Goal: Task Accomplishment & Management: Manage account settings

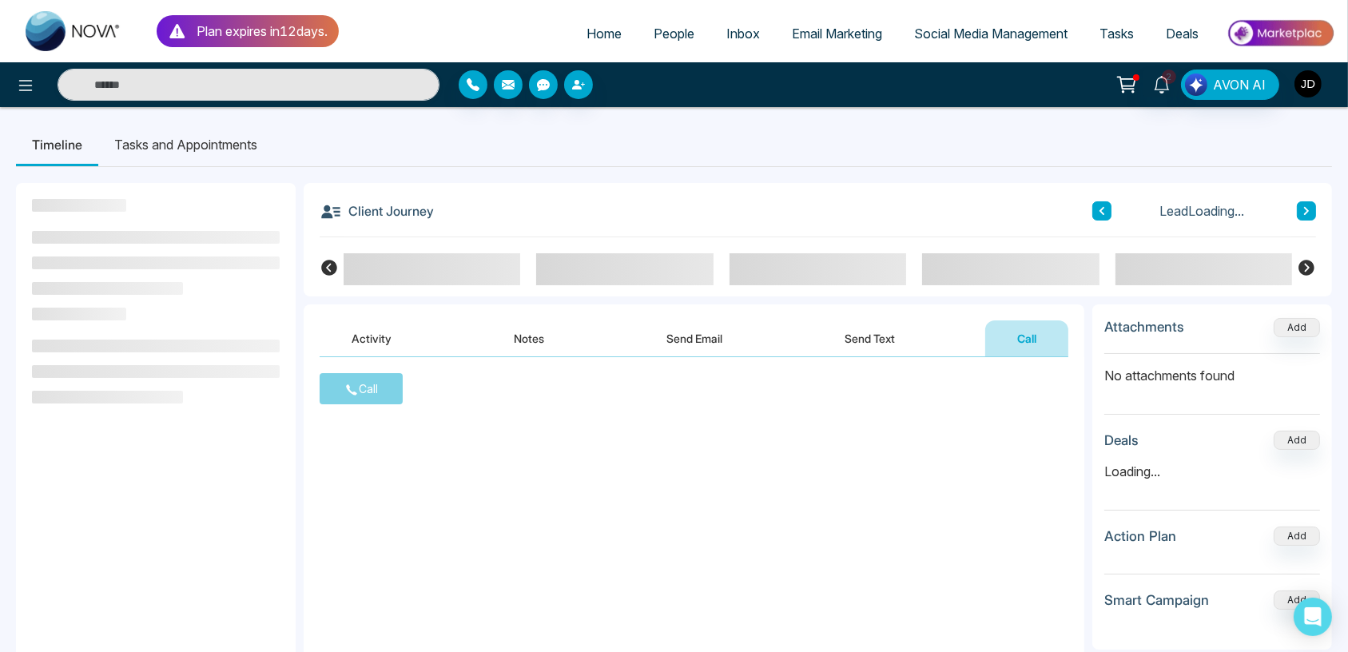
click at [1304, 95] on img "button" at bounding box center [1307, 83] width 27 height 27
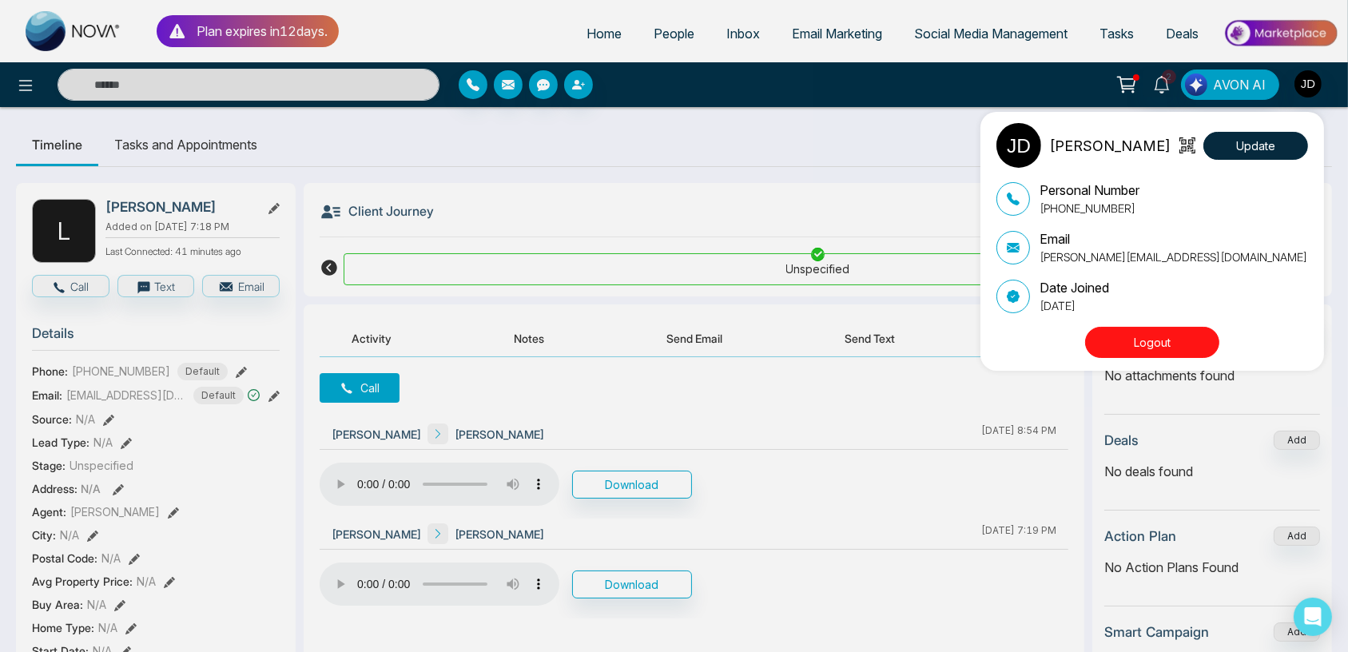
click at [630, 183] on div "[PERSON_NAME] Update Personal Number [PHONE_NUMBER] Email [PERSON_NAME][EMAIL_A…" at bounding box center [674, 326] width 1348 height 652
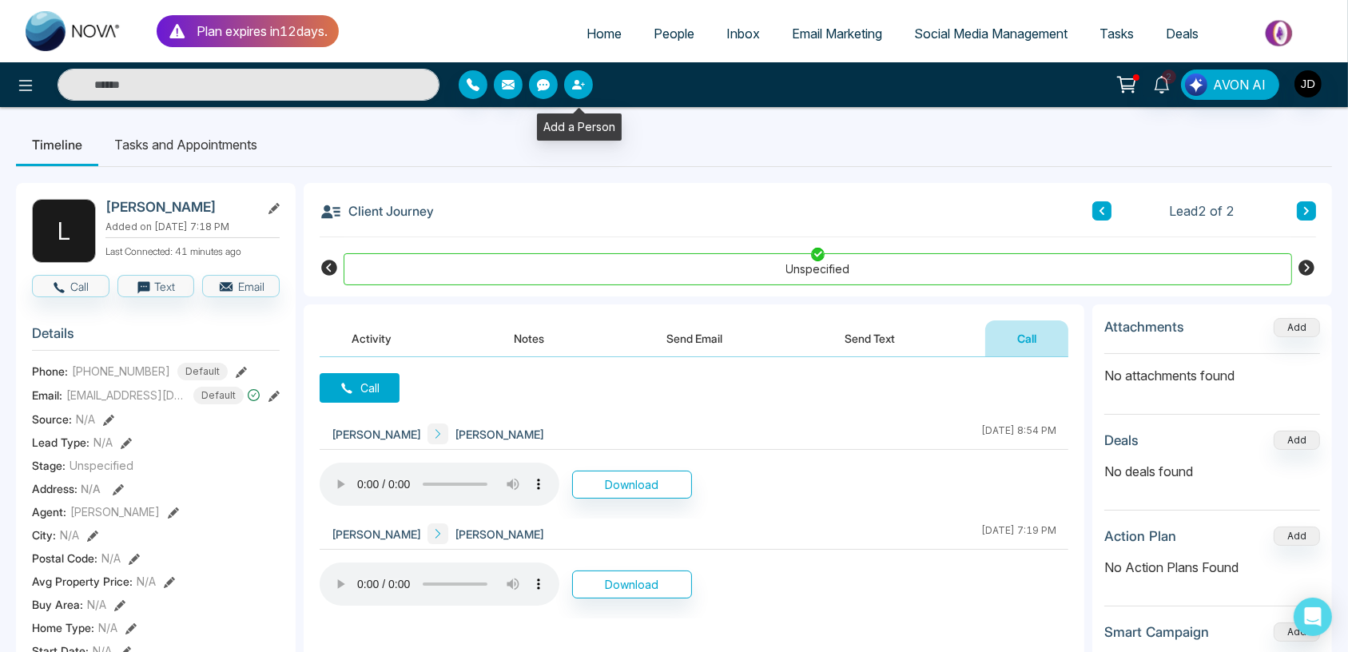
click at [581, 93] on button "button" at bounding box center [578, 84] width 29 height 29
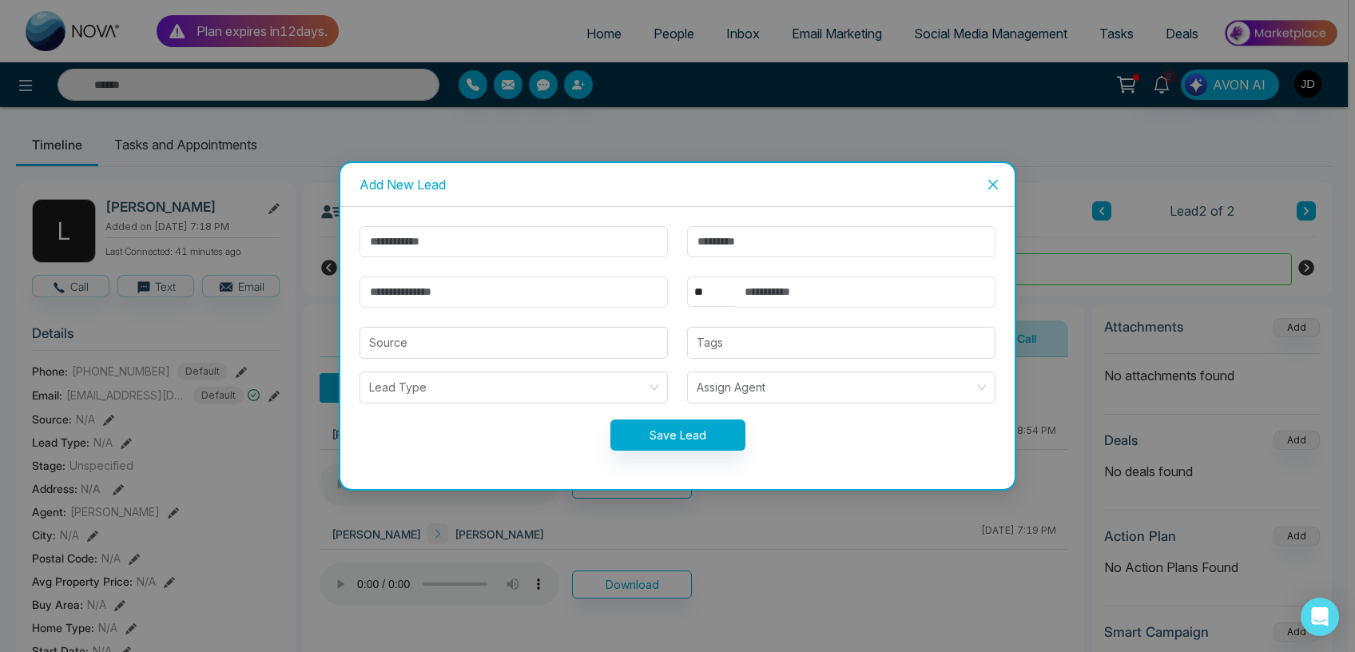
click at [997, 178] on span "Close" at bounding box center [992, 184] width 43 height 43
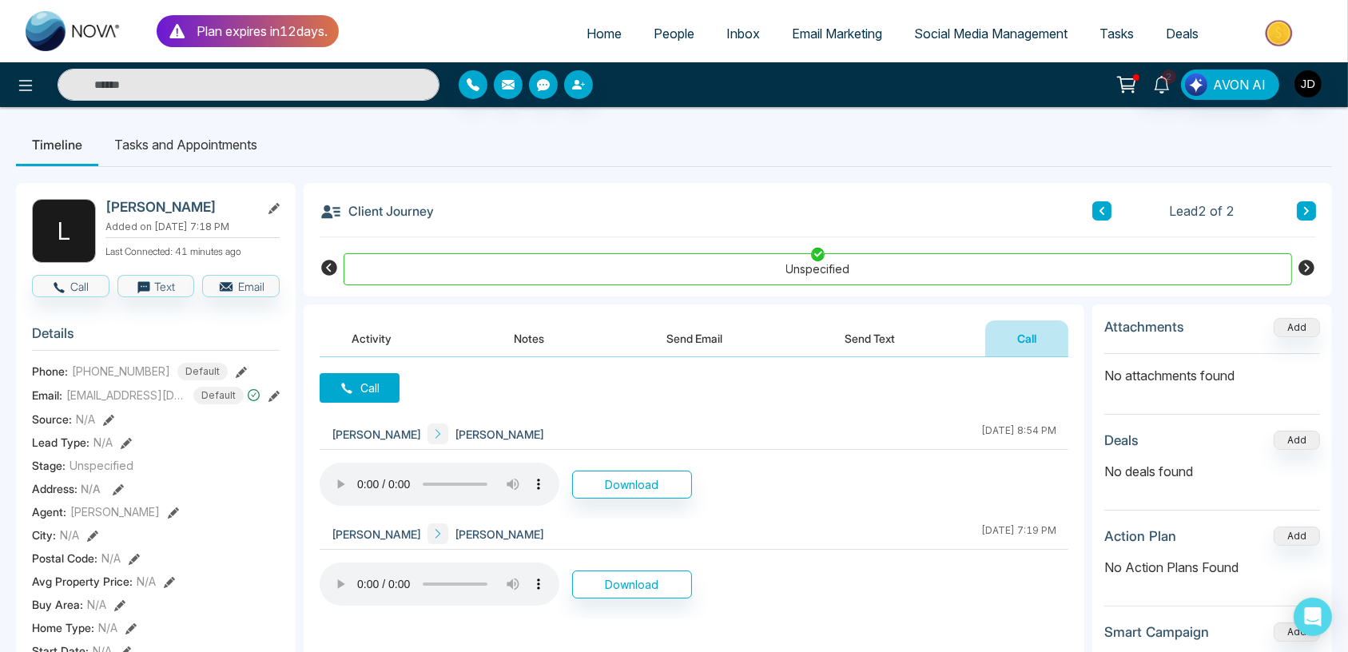
click at [360, 379] on button "Call" at bounding box center [360, 388] width 80 height 30
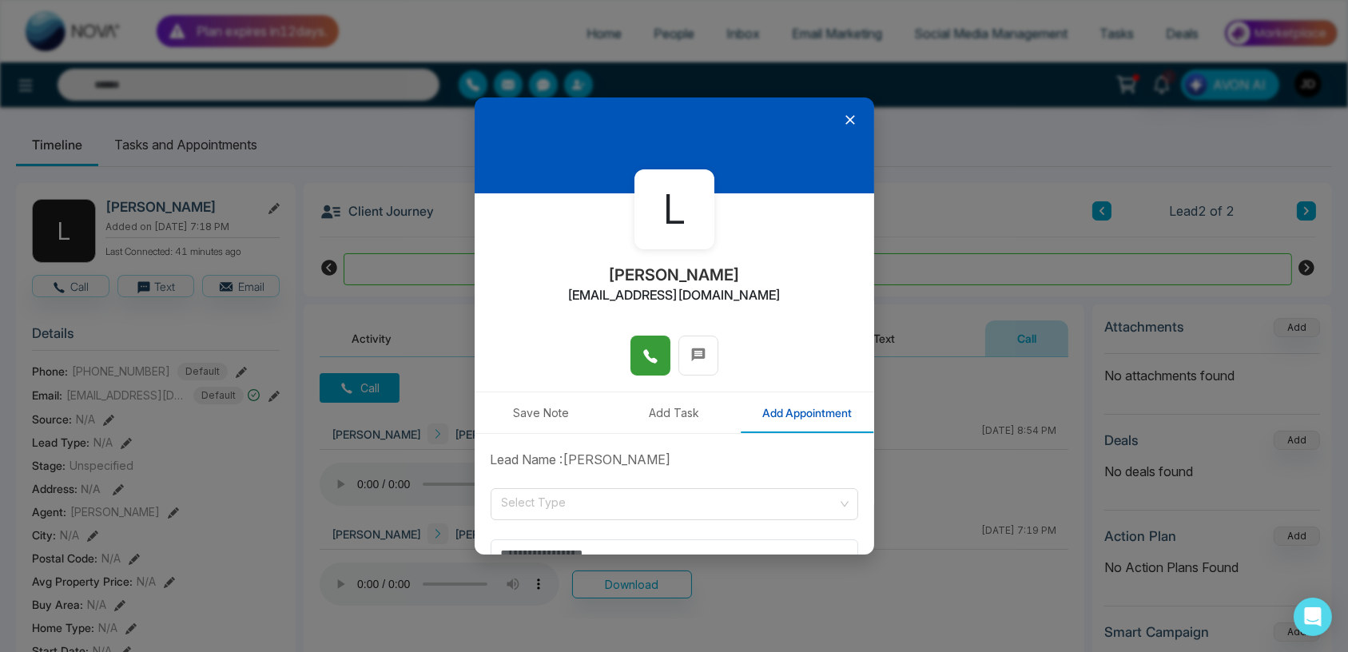
click at [644, 357] on icon at bounding box center [650, 356] width 14 height 14
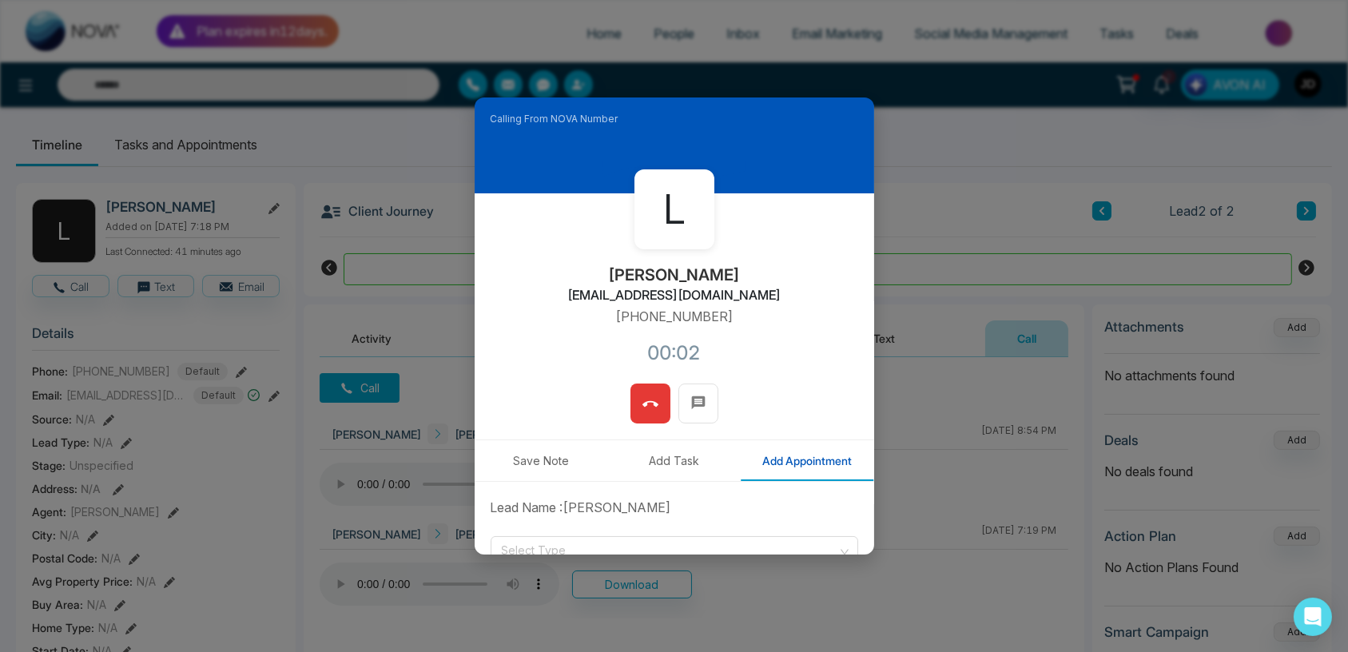
click at [637, 398] on button at bounding box center [650, 403] width 40 height 40
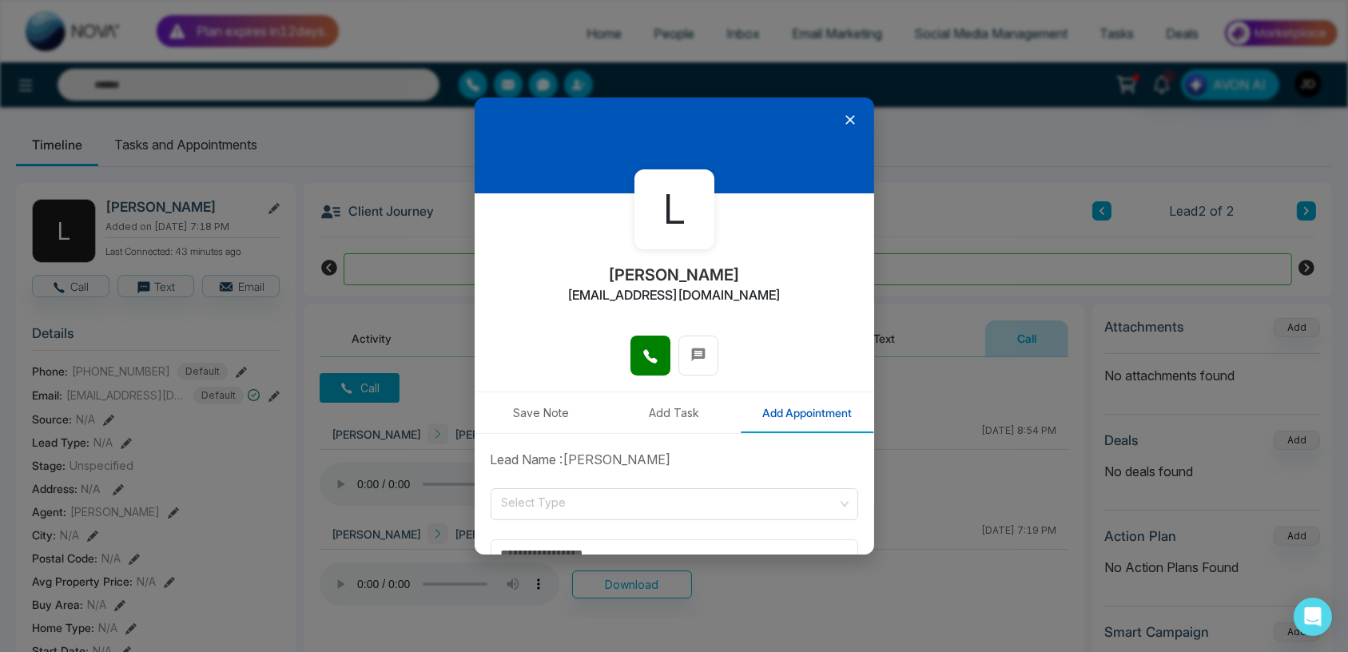
click at [842, 125] on icon at bounding box center [850, 120] width 16 height 16
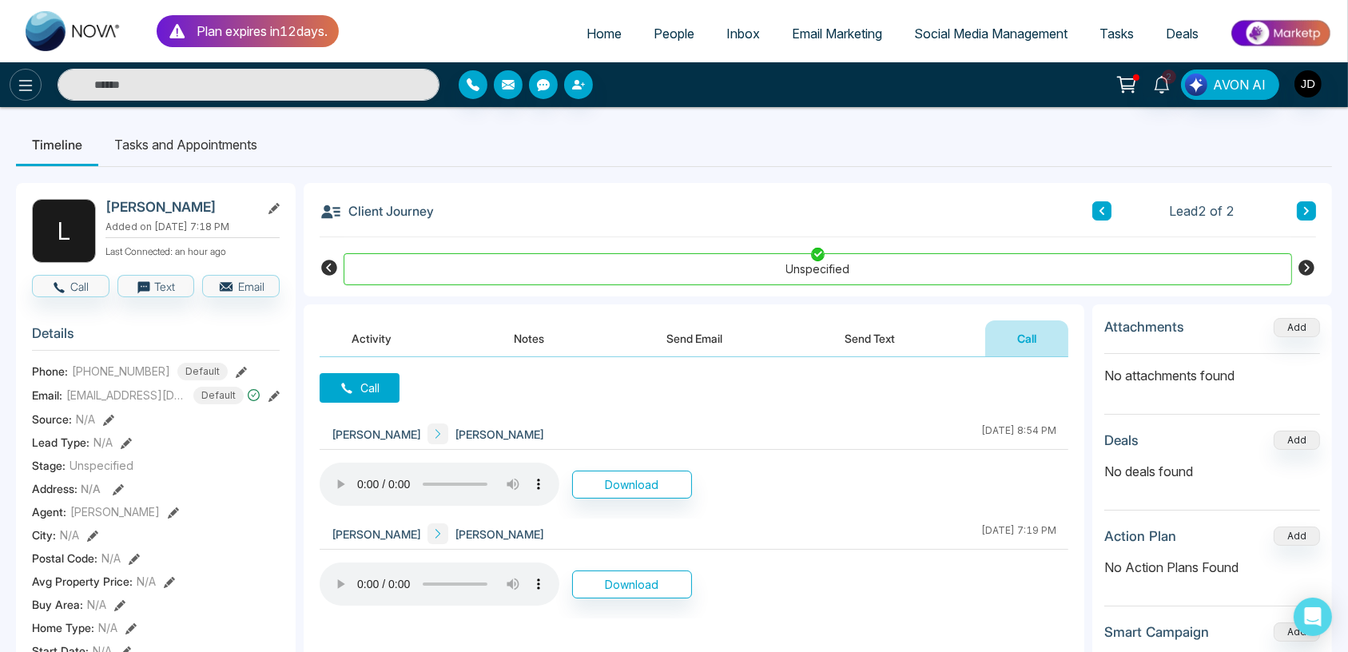
click at [26, 99] on button at bounding box center [26, 85] width 32 height 32
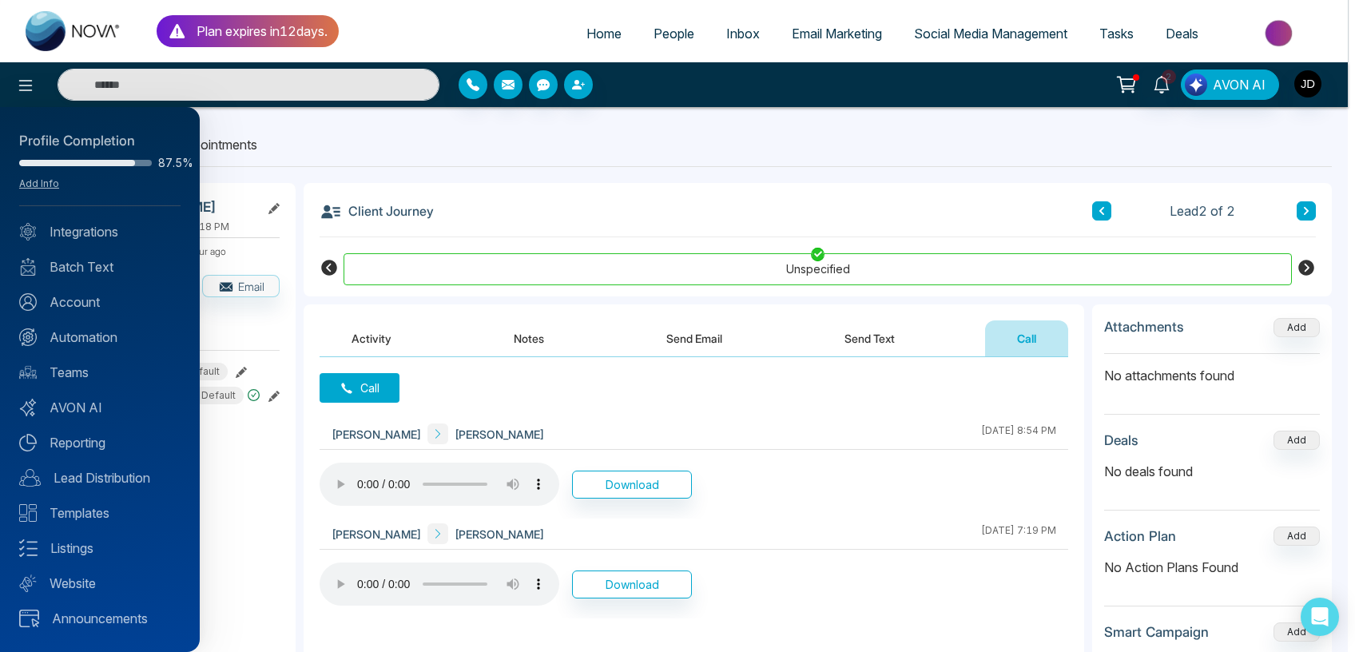
click at [1304, 81] on div at bounding box center [677, 326] width 1355 height 652
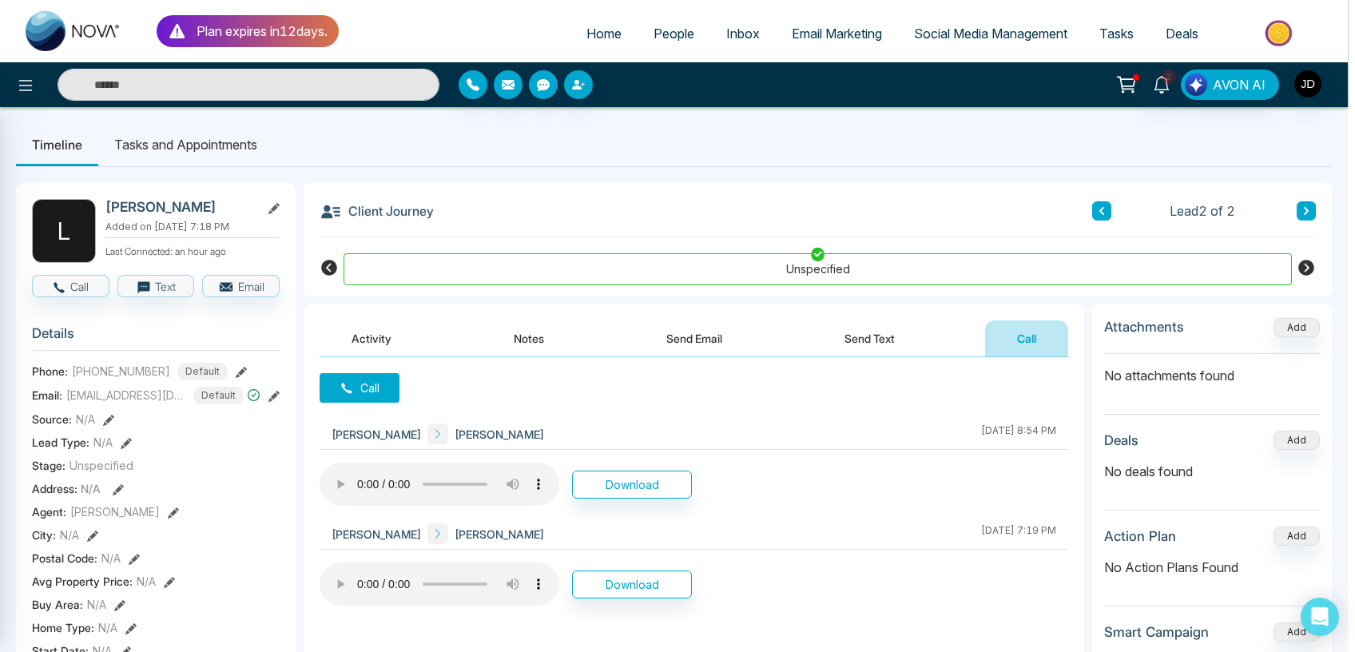
click at [1304, 81] on div at bounding box center [677, 326] width 1355 height 652
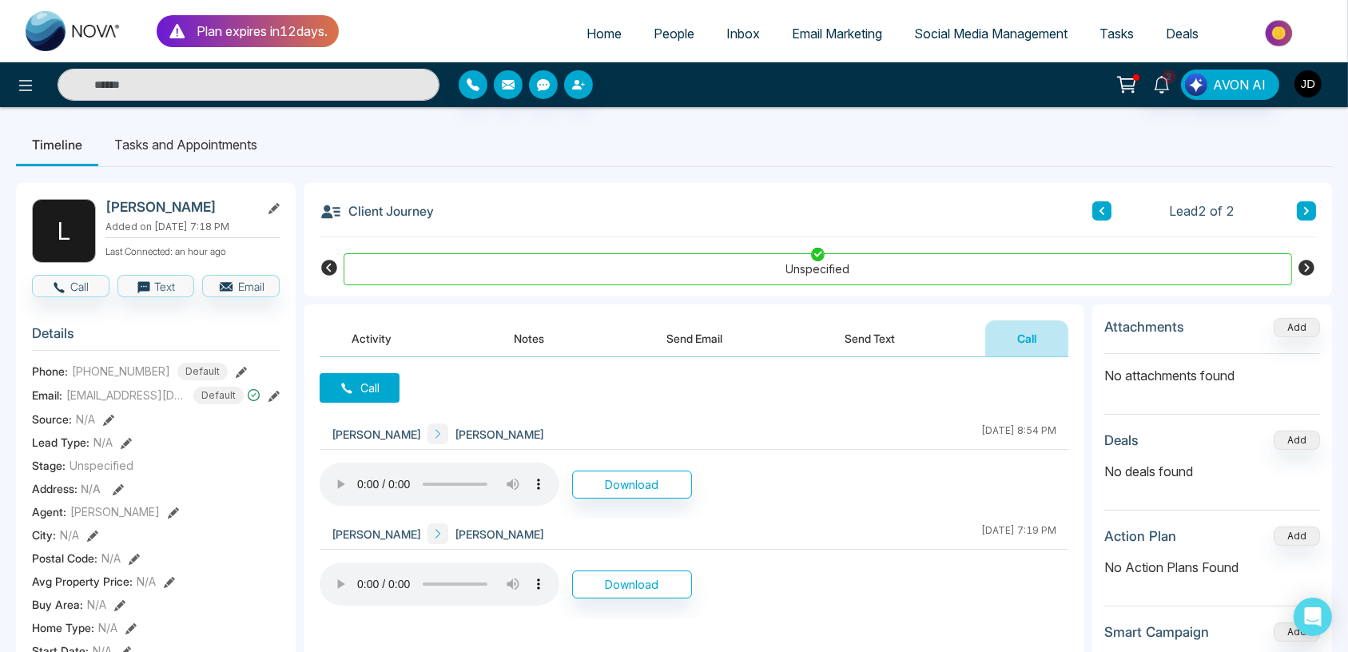
click at [1304, 81] on img "button" at bounding box center [1307, 83] width 27 height 27
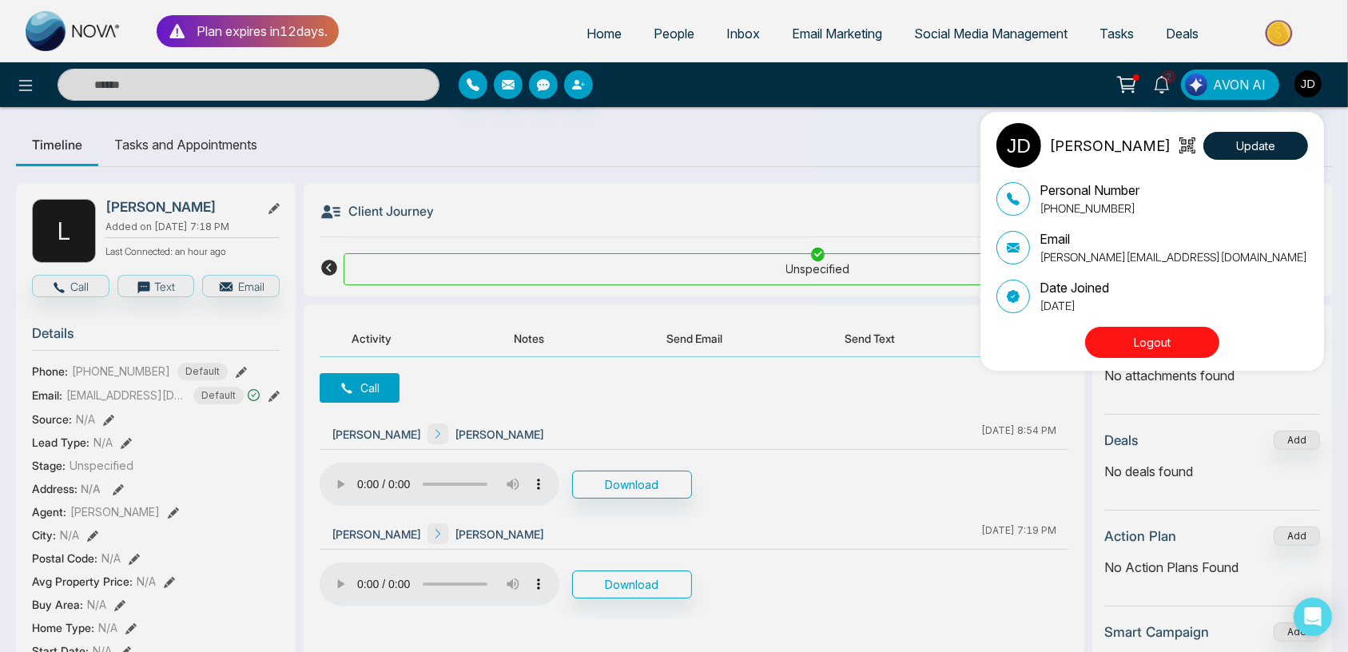
click at [1256, 162] on div "[PERSON_NAME] Update" at bounding box center [1152, 145] width 312 height 45
click at [1251, 140] on button "Update" at bounding box center [1255, 146] width 105 height 28
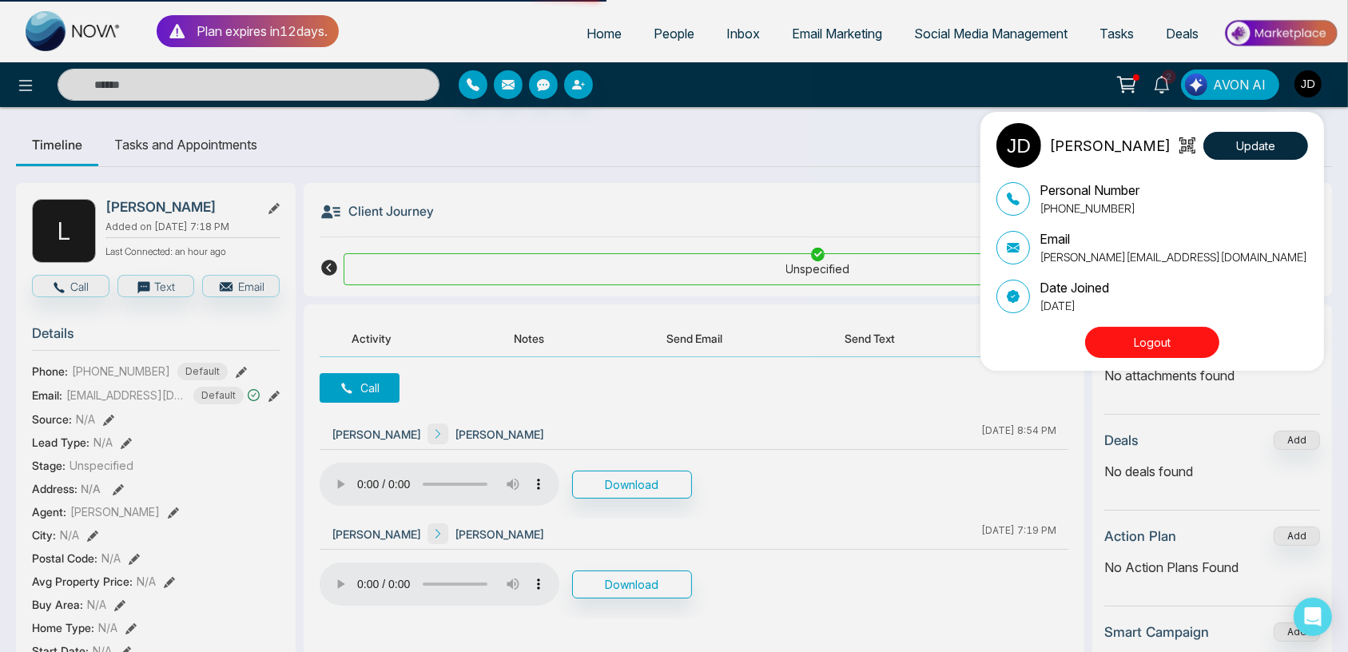
select select
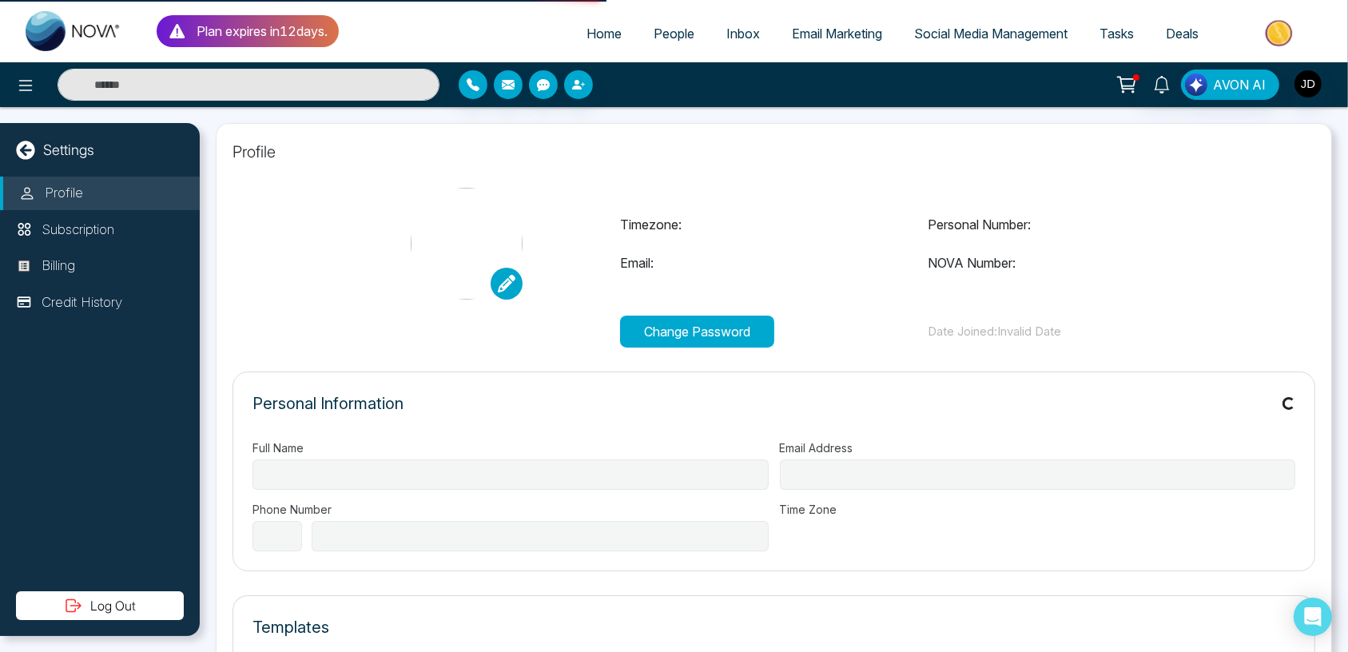
type input "**********"
select select "***"
type input "**********"
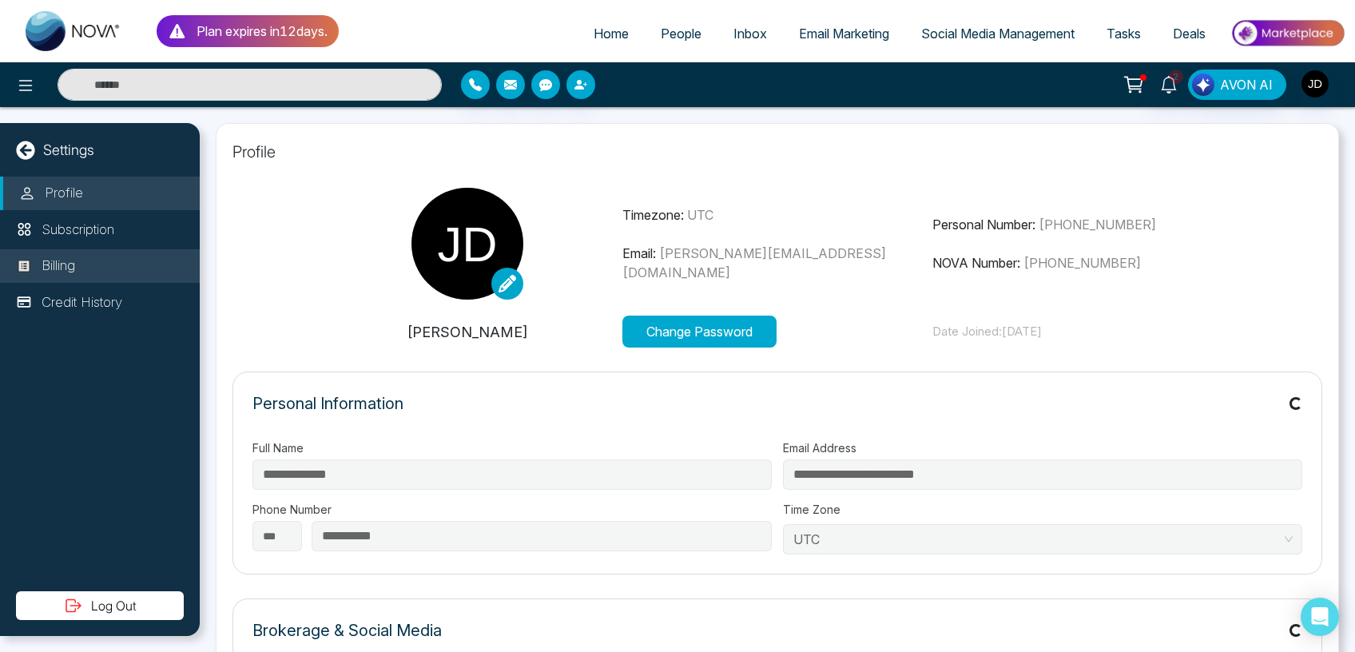
click at [69, 262] on p "Billing" at bounding box center [59, 266] width 34 height 21
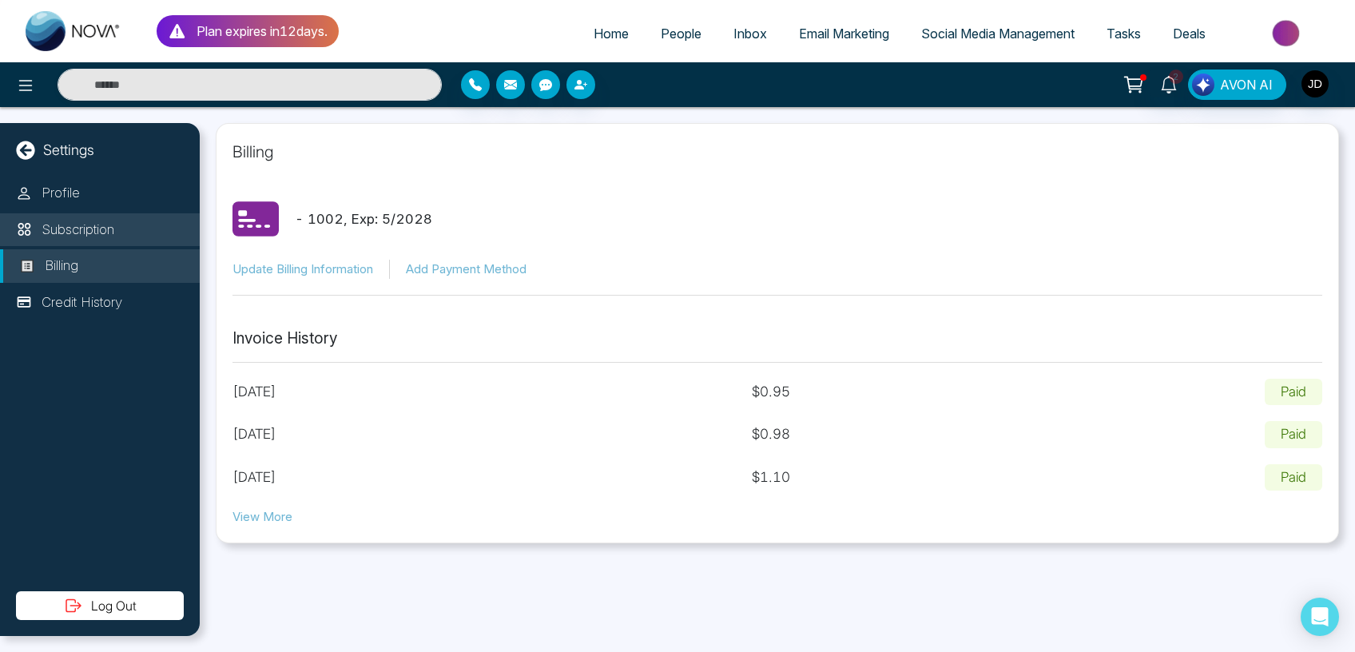
click at [81, 231] on p "Subscription" at bounding box center [78, 230] width 73 height 21
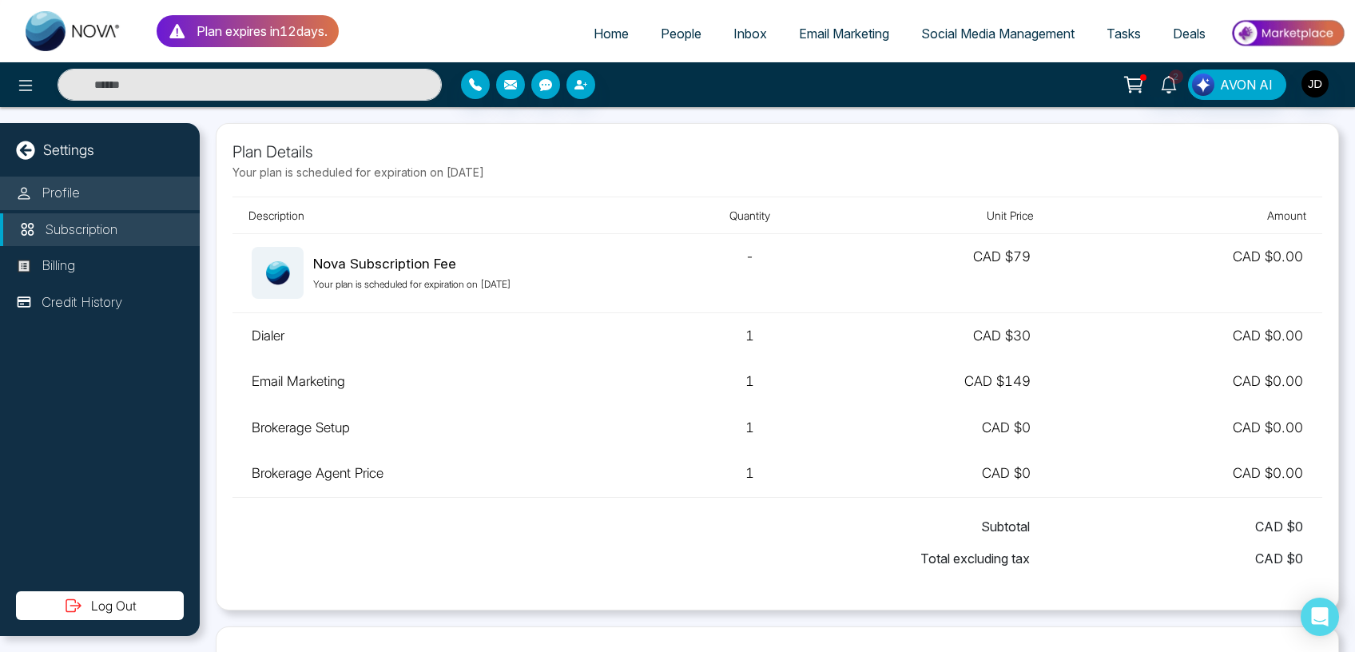
click at [81, 202] on li "Profile" at bounding box center [100, 194] width 200 height 34
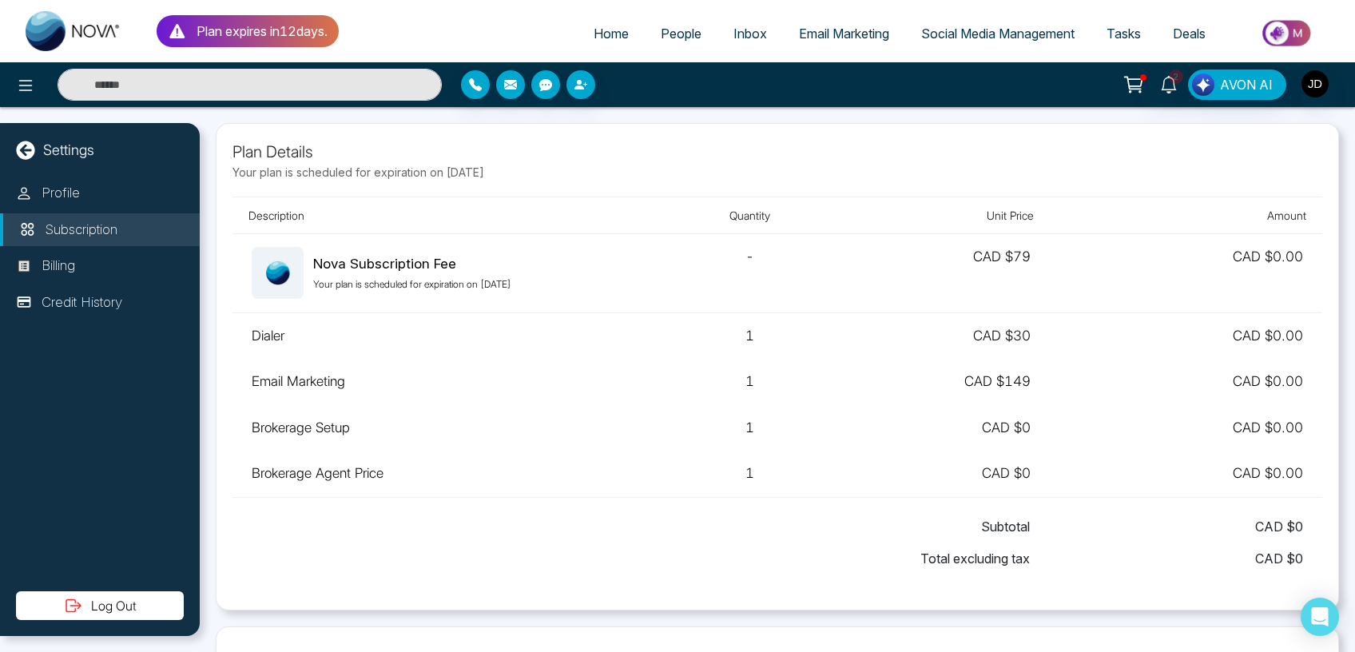
select select "***"
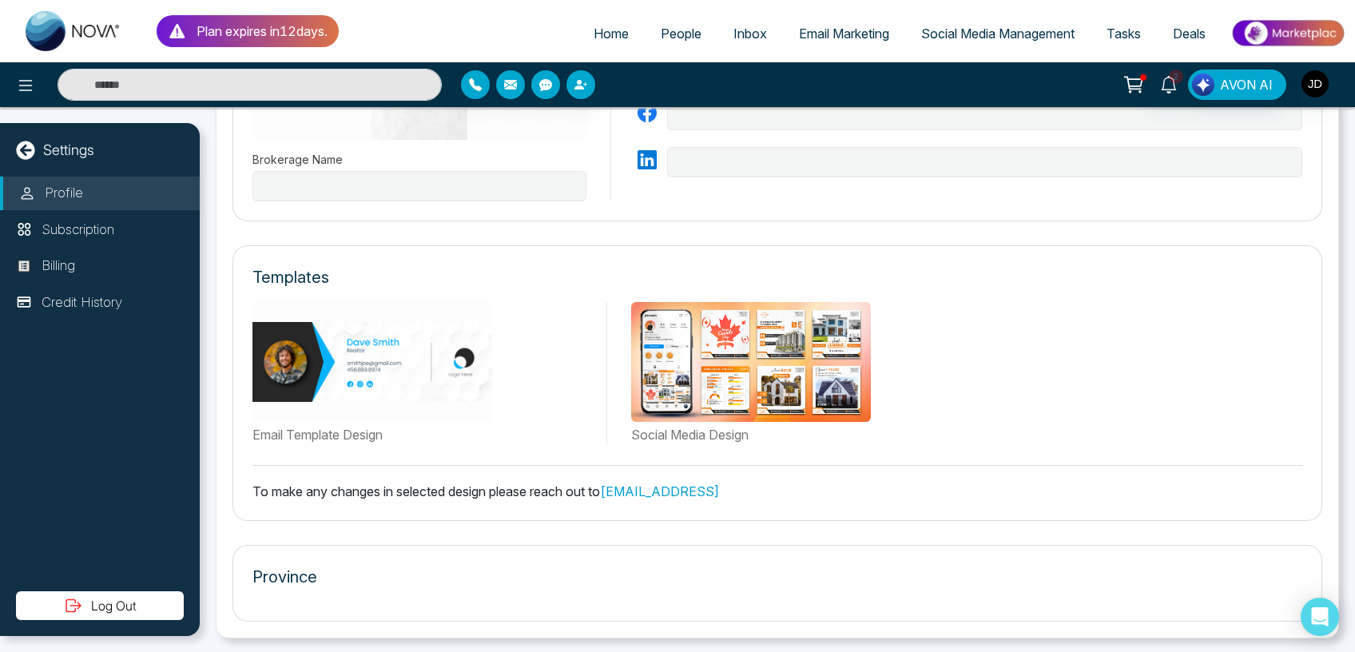
type input "**********"
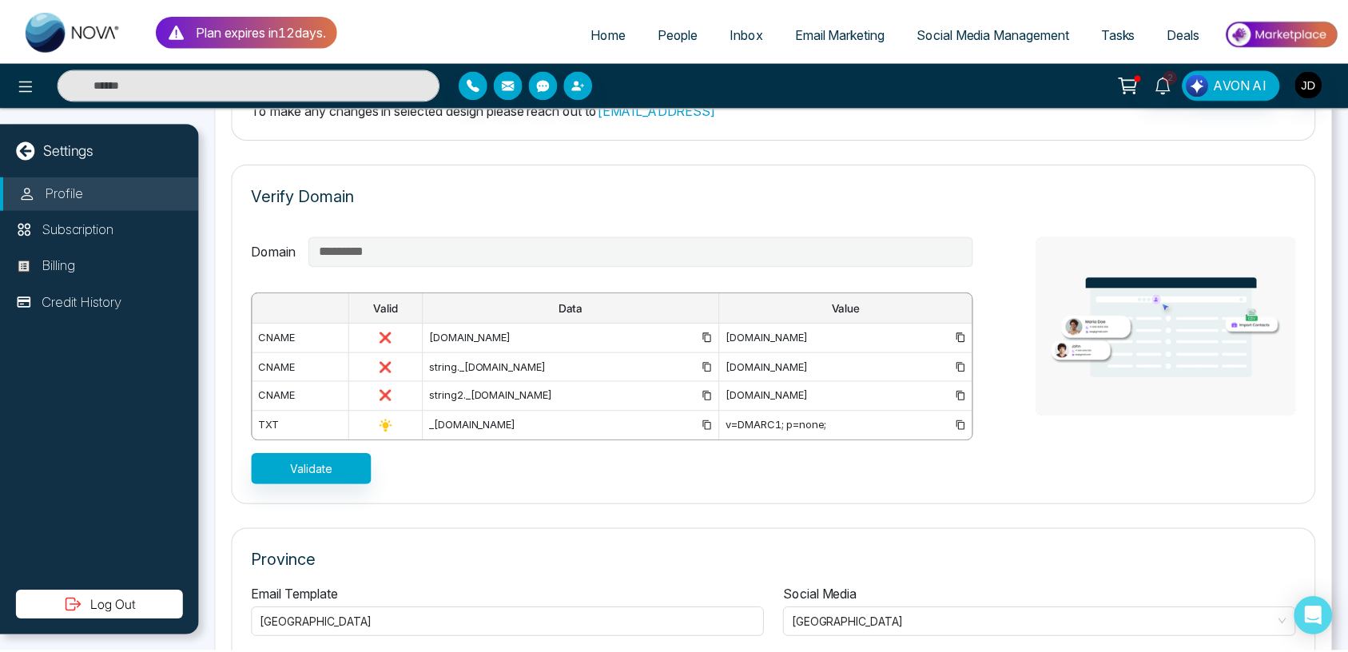
scroll to position [1152, 0]
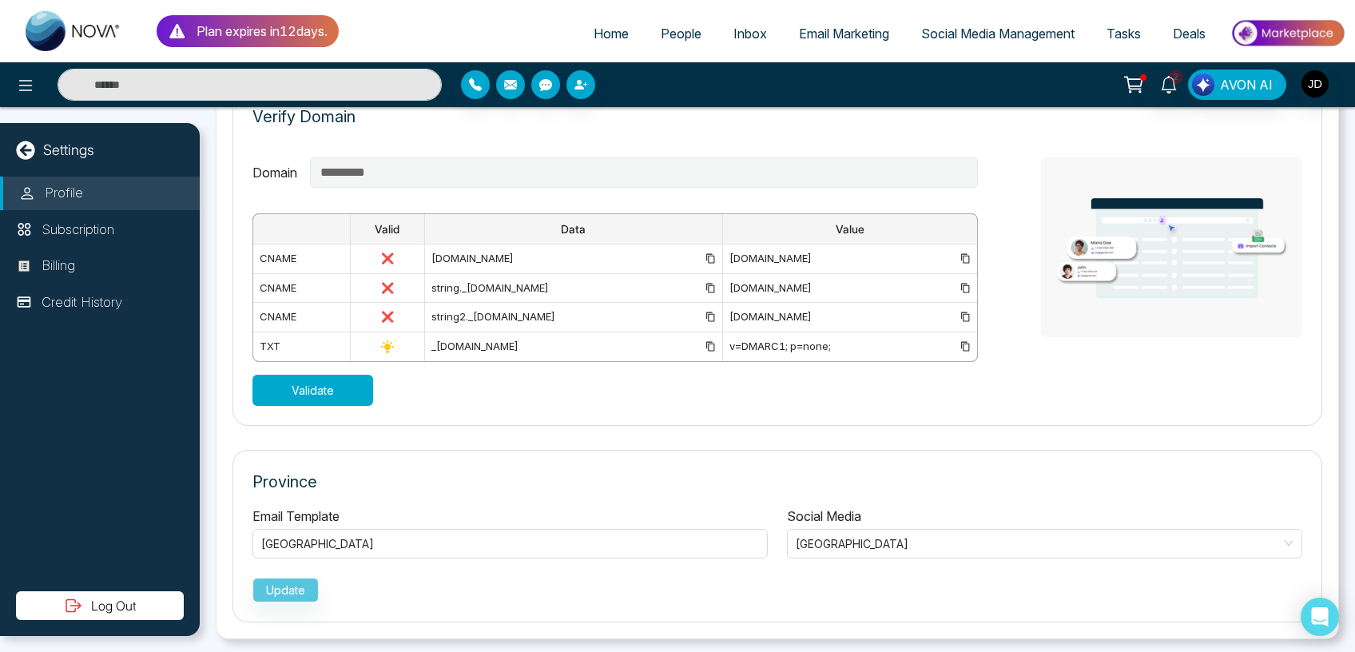
click at [312, 385] on button "Validate" at bounding box center [312, 390] width 121 height 31
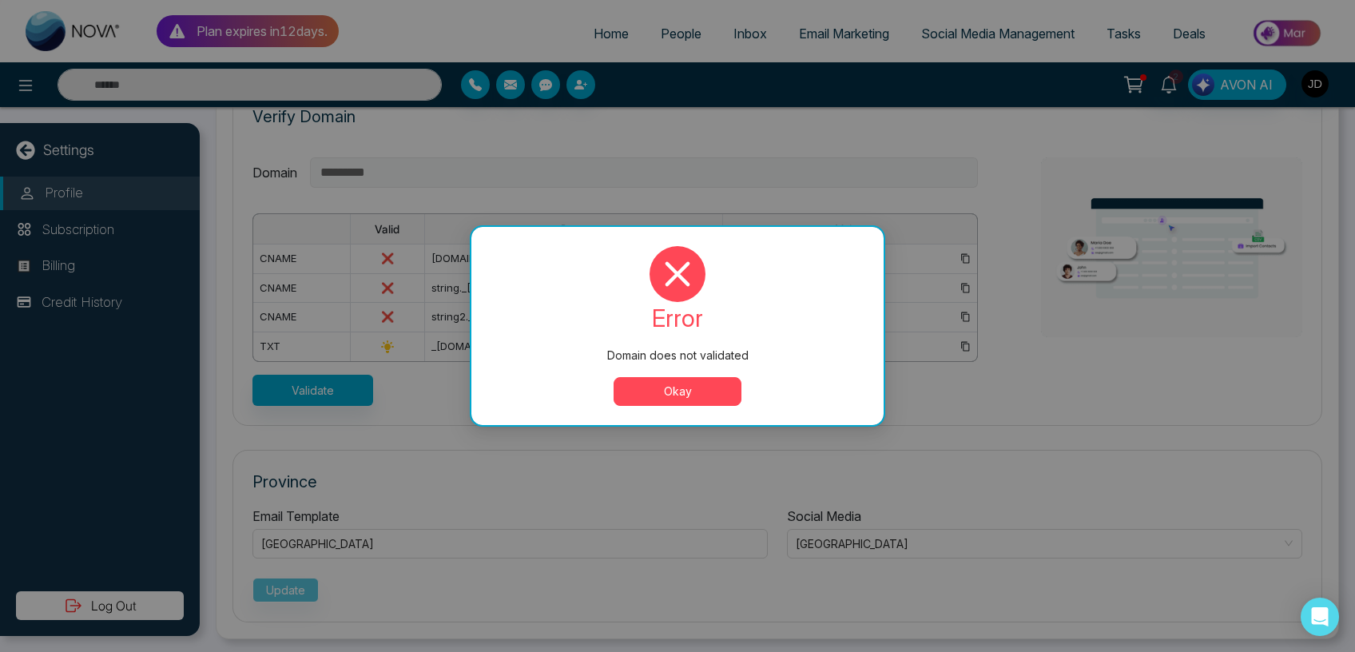
click at [669, 385] on button "Okay" at bounding box center [678, 391] width 128 height 29
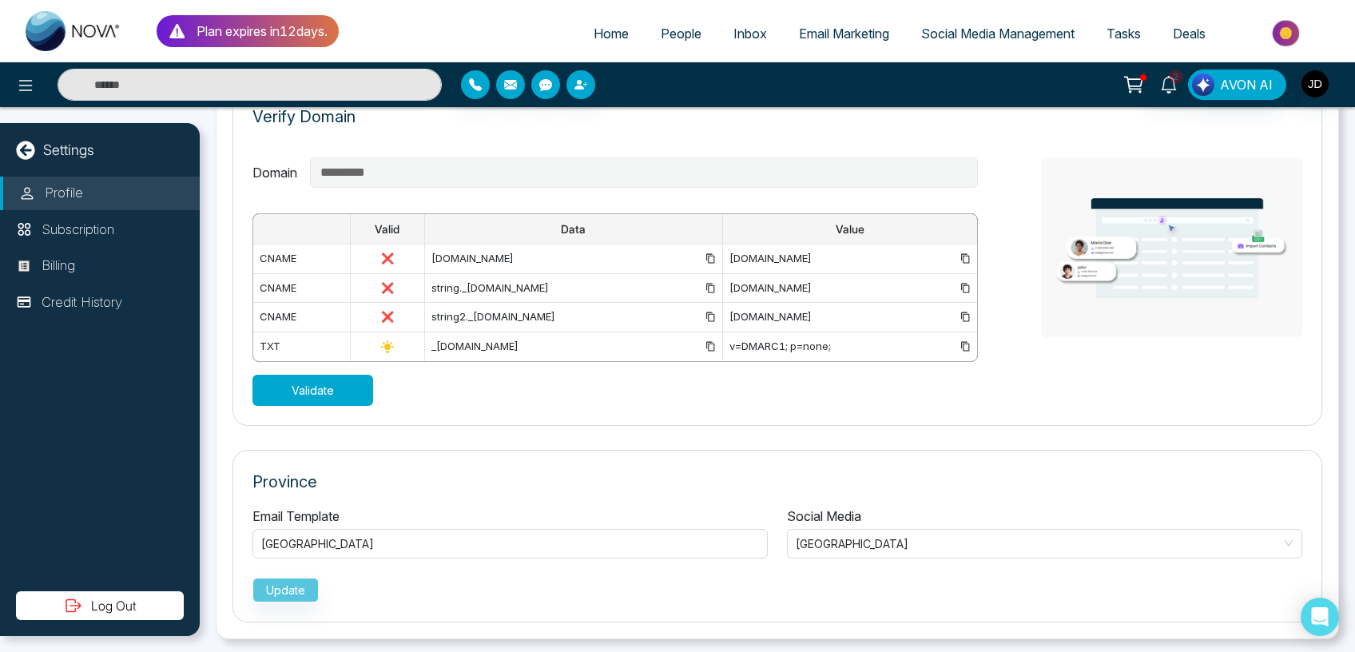
click at [359, 398] on button "Validate" at bounding box center [312, 390] width 121 height 31
click at [30, 81] on icon at bounding box center [25, 85] width 19 height 19
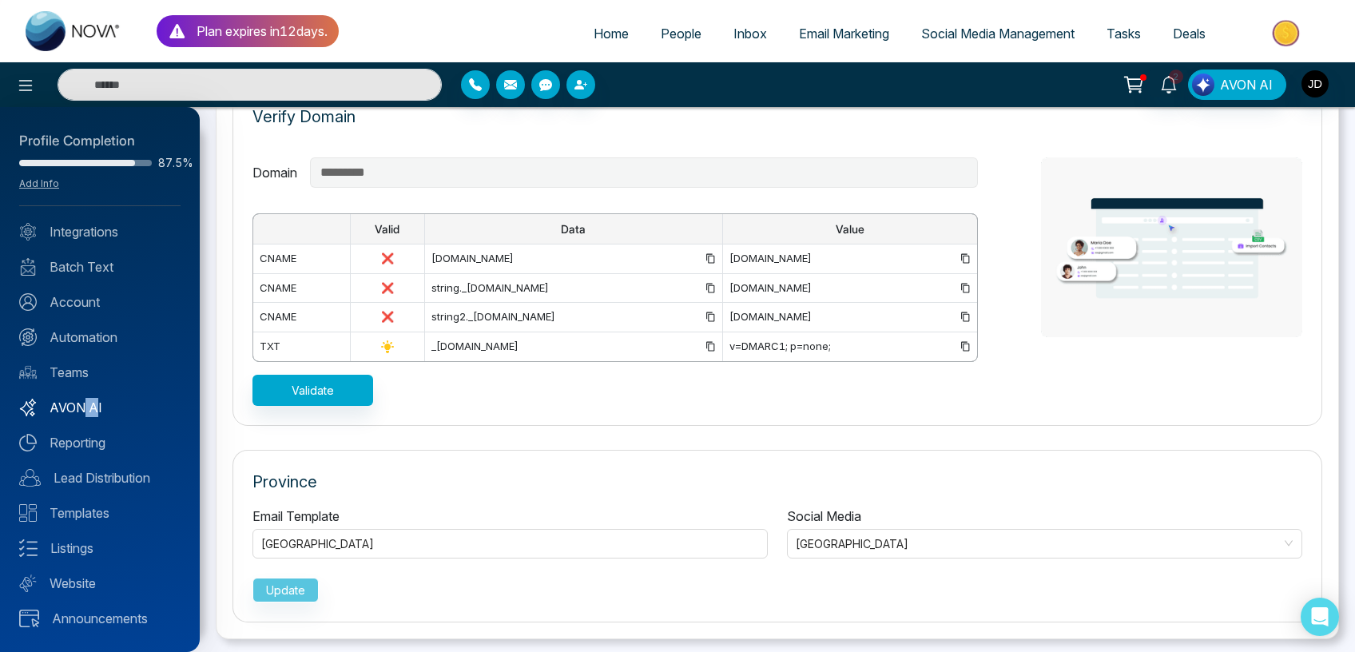
drag, startPoint x: 82, startPoint y: 395, endPoint x: 96, endPoint y: 403, distance: 15.8
click at [96, 403] on div "Profile Completion 87.5% Add Info Integrations Batch Text Account Automation Te…" at bounding box center [100, 379] width 200 height 545
click at [96, 403] on link "AVON AI" at bounding box center [99, 407] width 161 height 19
